Goal: Go to known website: Go to known website

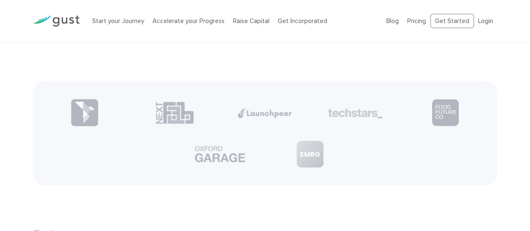
scroll to position [1012, 0]
click at [483, 16] on ul "Blog FAQ Pricing Get Started Login Login" at bounding box center [441, 21] width 111 height 15
click at [482, 21] on link "Login" at bounding box center [485, 21] width 15 height 8
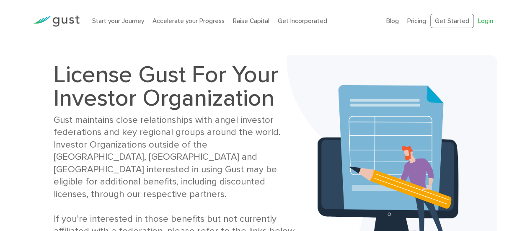
click at [487, 19] on link "Login" at bounding box center [485, 21] width 15 height 8
click at [484, 21] on link "Login" at bounding box center [485, 21] width 15 height 8
click at [484, 23] on link "Login" at bounding box center [485, 21] width 15 height 8
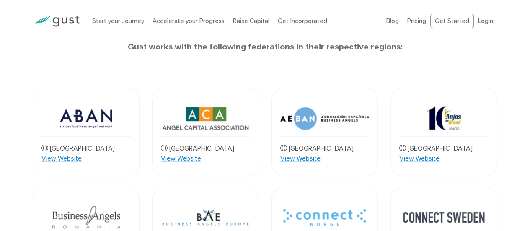
scroll to position [277, 0]
click at [201, 154] on link "View Website" at bounding box center [181, 159] width 40 height 10
